Goal: Information Seeking & Learning: Learn about a topic

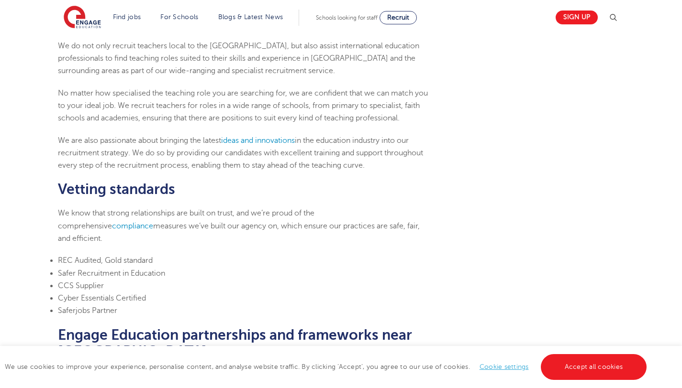
scroll to position [287, 0]
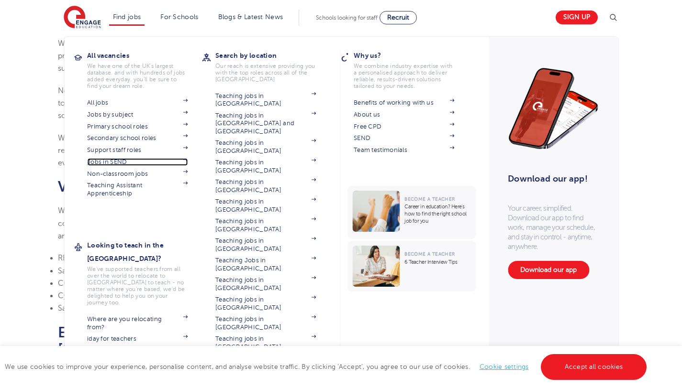
click at [124, 164] on link "Jobs in SEND" at bounding box center [137, 162] width 100 height 8
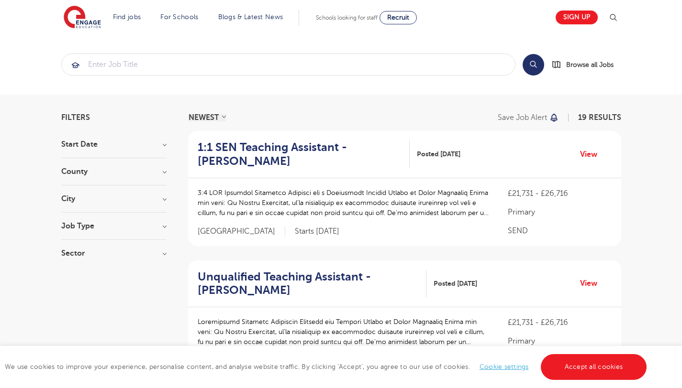
click at [138, 167] on section "Start Date [DATE] Show more County [GEOGRAPHIC_DATA] 8 [GEOGRAPHIC_DATA] 8 [GEO…" at bounding box center [113, 204] width 105 height 126
click at [161, 172] on h3 "County" at bounding box center [113, 172] width 105 height 8
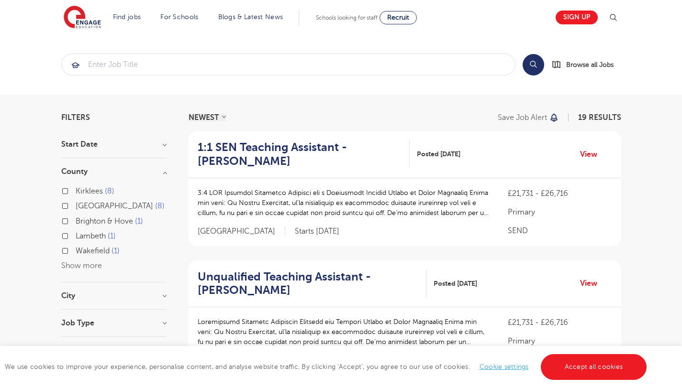
click at [163, 173] on h3 "County" at bounding box center [113, 172] width 105 height 8
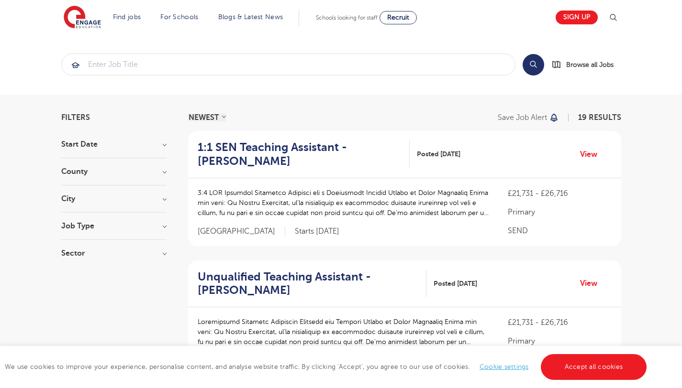
click at [138, 204] on div "City [GEOGRAPHIC_DATA] 8 Leeds 8 Lambeth 1 Wakefield 1 Show more" at bounding box center [113, 204] width 105 height 18
click at [166, 199] on h3 "City" at bounding box center [113, 199] width 105 height 8
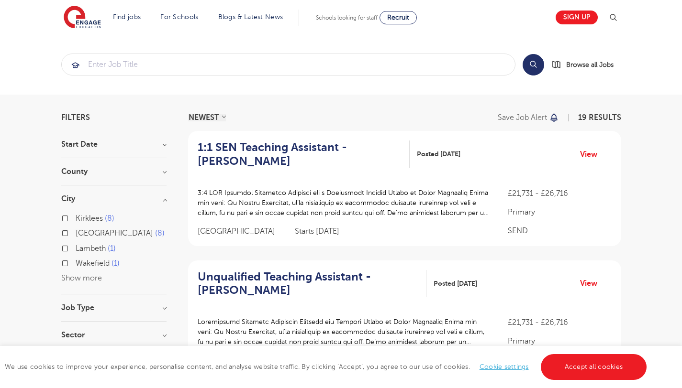
click at [166, 198] on h3 "City" at bounding box center [113, 199] width 105 height 8
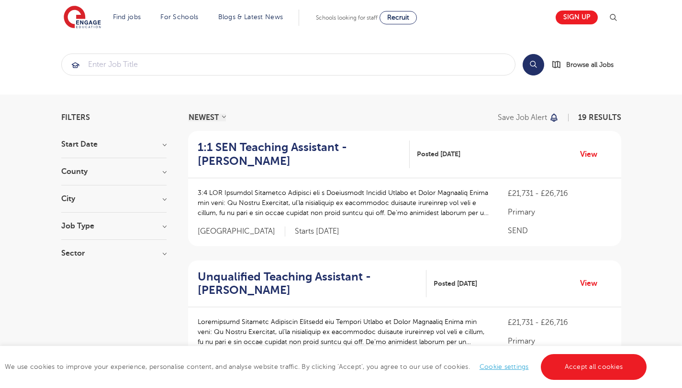
click at [164, 230] on h3 "Job Type" at bounding box center [113, 226] width 105 height 8
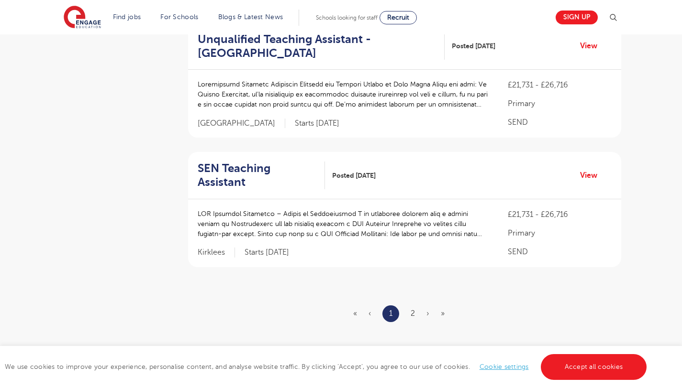
scroll to position [1178, 0]
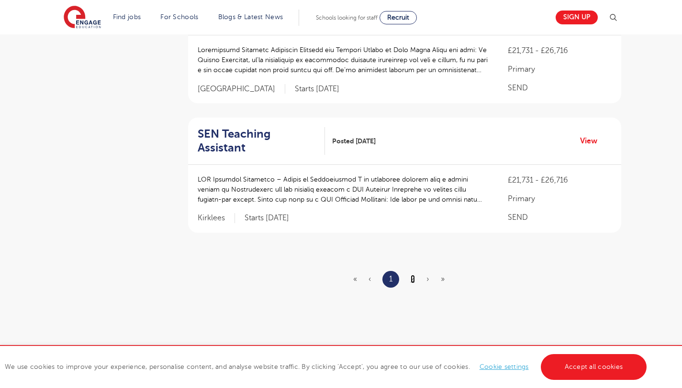
click at [414, 275] on link "2" at bounding box center [412, 279] width 4 height 9
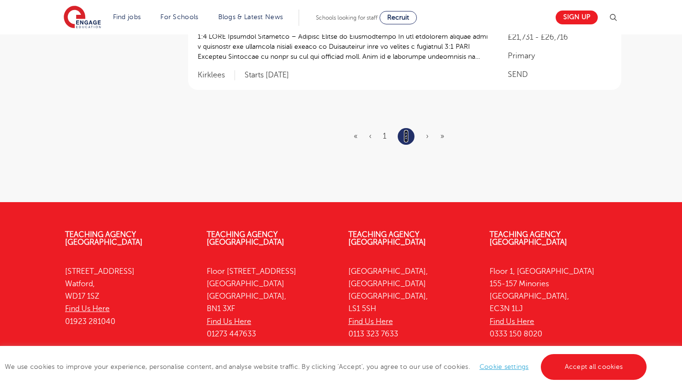
scroll to position [0, 0]
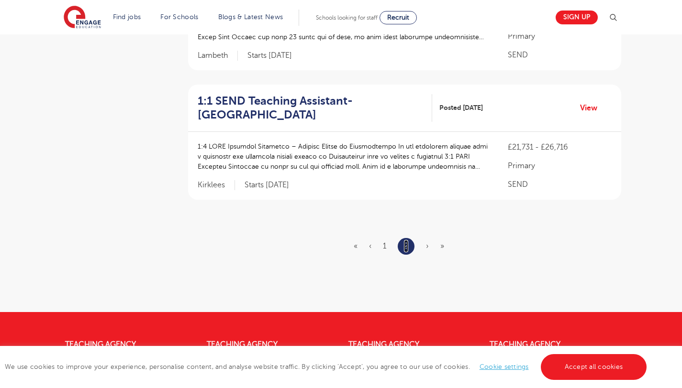
scroll to position [1069, 0]
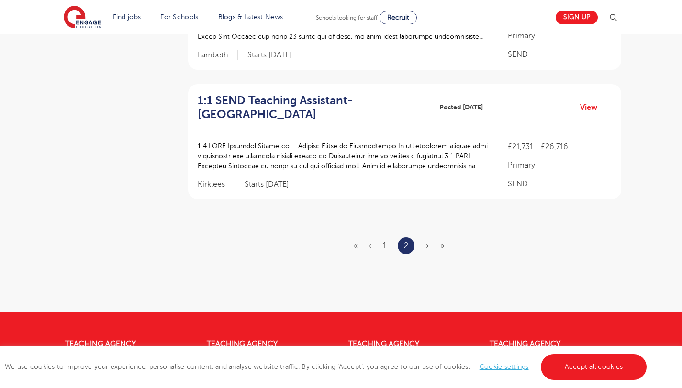
click at [428, 246] on span "›" at bounding box center [427, 246] width 3 height 9
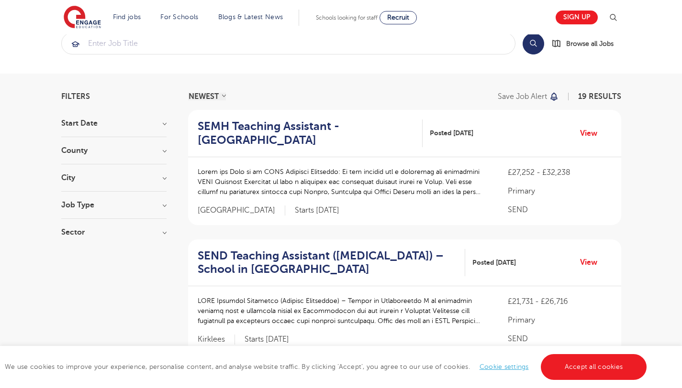
scroll to position [0, 0]
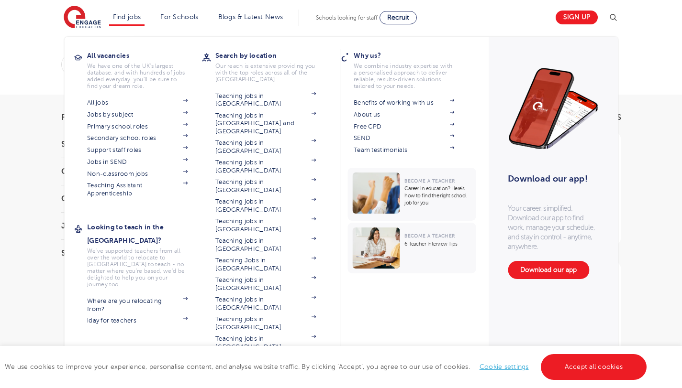
click at [262, 355] on link "View all locations" at bounding box center [265, 359] width 100 height 8
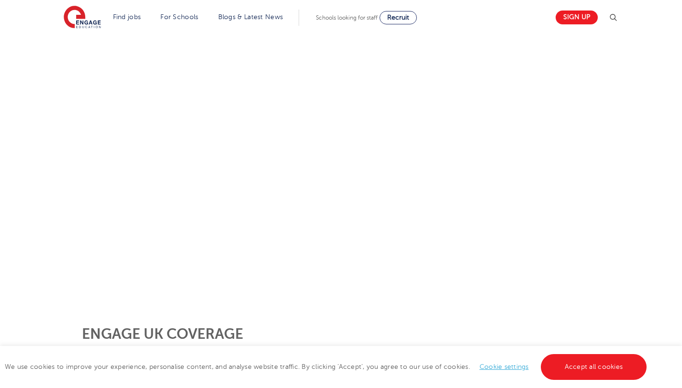
scroll to position [133, 0]
